Goal: Information Seeking & Learning: Learn about a topic

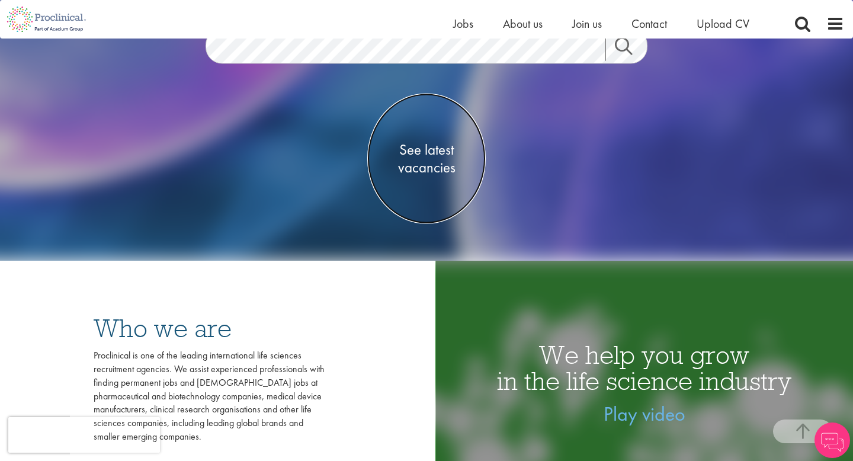
click at [422, 145] on span "See latest vacancies" at bounding box center [426, 158] width 118 height 36
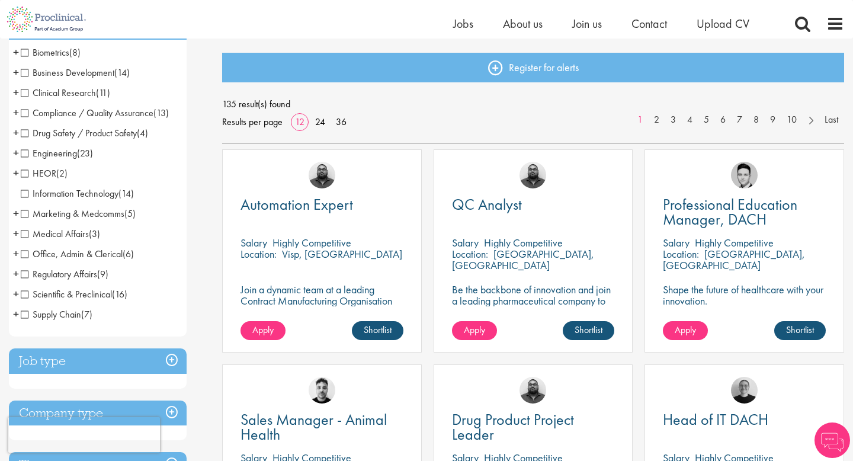
scroll to position [111, 0]
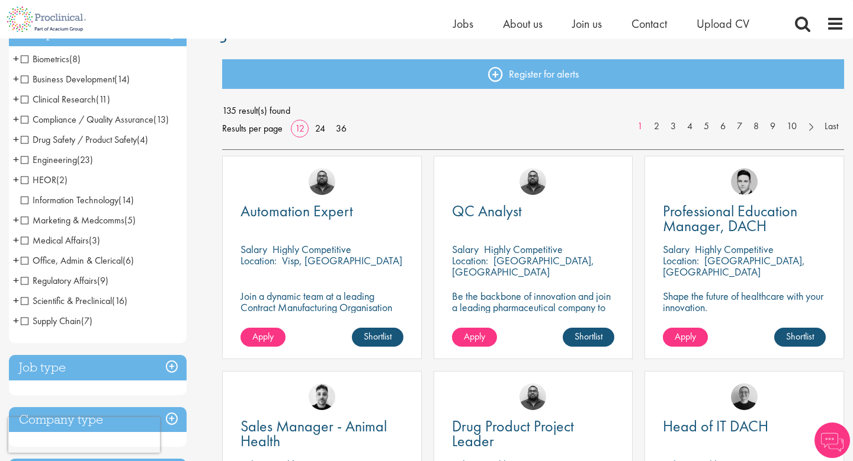
click at [23, 100] on span "Clinical Research" at bounding box center [58, 99] width 75 height 12
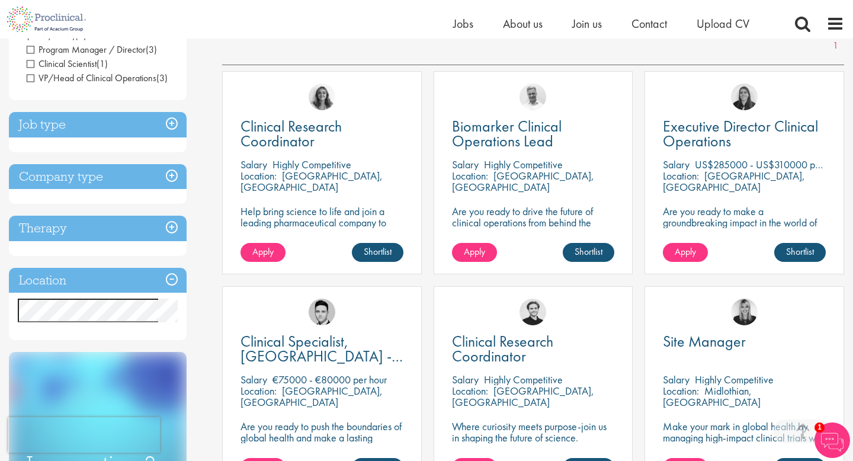
scroll to position [225, 0]
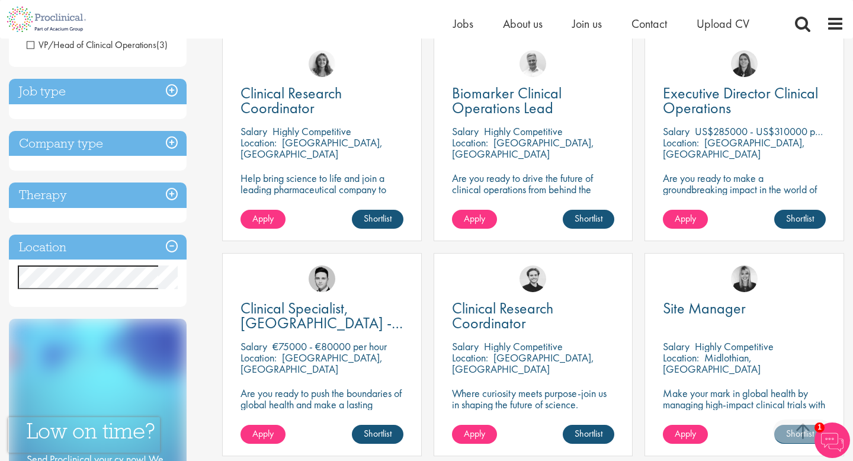
click at [206, 241] on div "Discipline Clinical Research (11) - + Clinical Research Associate (CRA) (2) Pro…" at bounding box center [106, 266] width 213 height 728
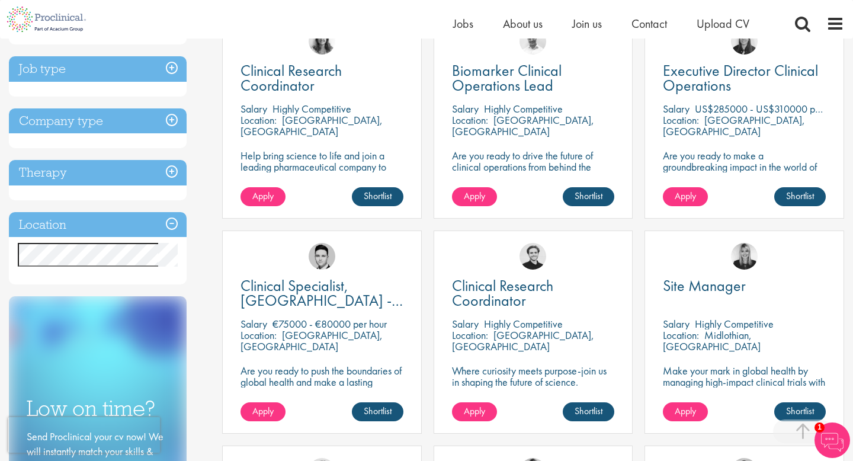
click at [168, 56] on h3 "Job type" at bounding box center [98, 68] width 178 height 25
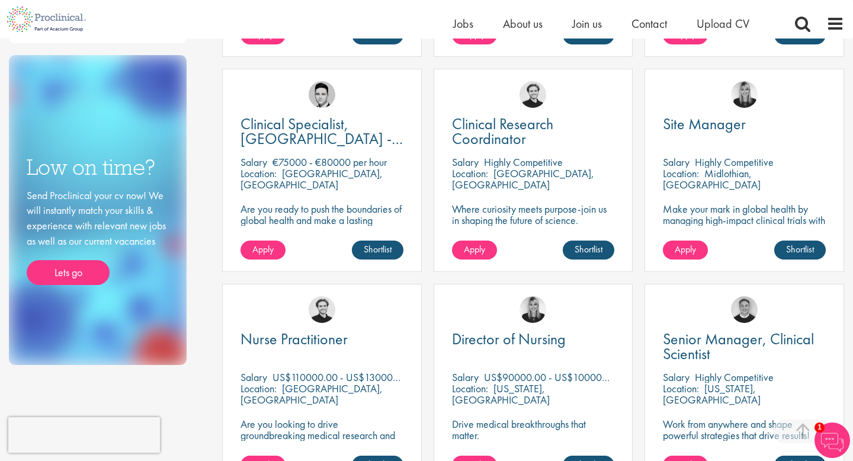
scroll to position [59, 0]
